Goal: Information Seeking & Learning: Check status

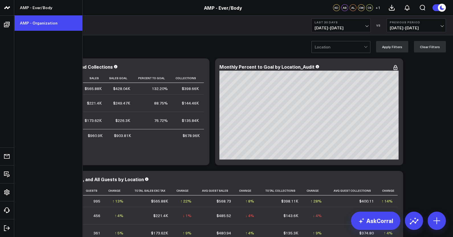
click at [26, 23] on link "AMP - Organization" at bounding box center [48, 22] width 68 height 15
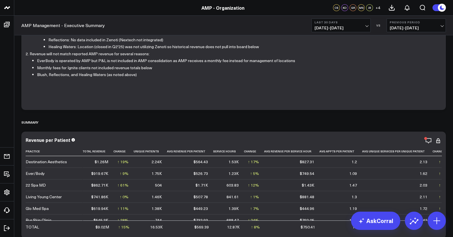
scroll to position [71, 0]
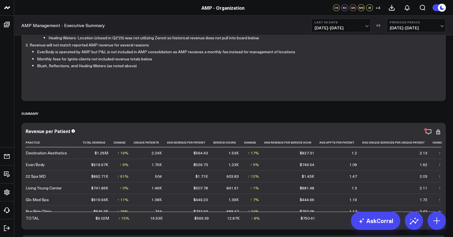
click at [368, 26] on button "Last 30 Days 09/08/25 - 10/07/25" at bounding box center [340, 26] width 59 height 14
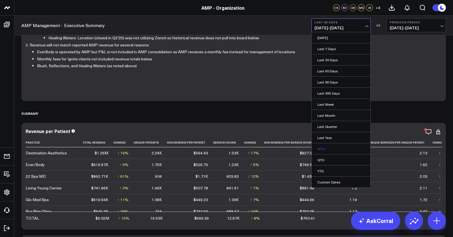
click at [337, 147] on link "MTD" at bounding box center [341, 148] width 59 height 11
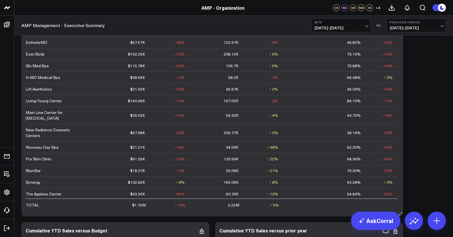
scroll to position [890, 0]
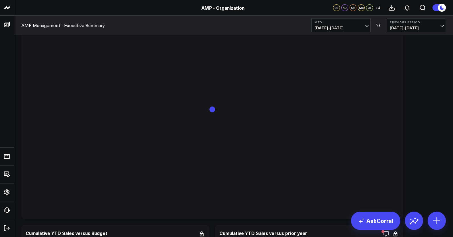
scroll to position [890, 0]
